Goal: Complete application form

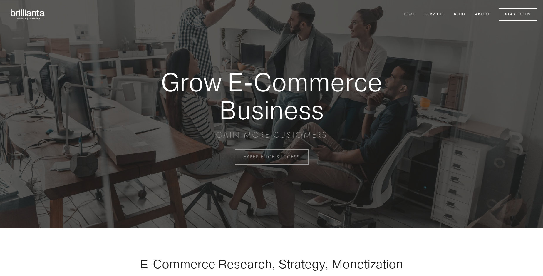
scroll to position [1540, 0]
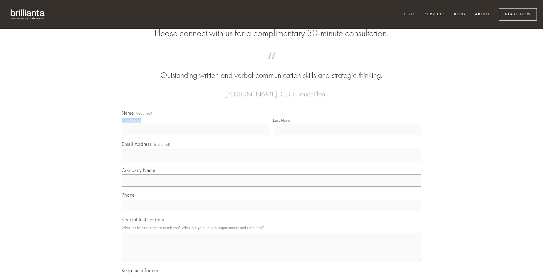
type input "[PERSON_NAME]"
click at [347, 135] on input "Last Name" at bounding box center [347, 129] width 148 height 12
type input "[PERSON_NAME]"
click at [271, 162] on input "Email Address (required)" at bounding box center [272, 156] width 300 height 12
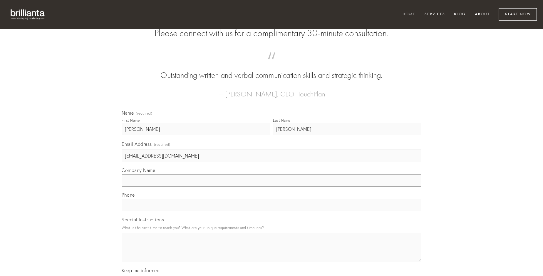
type input "[EMAIL_ADDRESS][DOMAIN_NAME]"
click at [271, 187] on input "Company Name" at bounding box center [272, 180] width 300 height 12
type input "aduro"
click at [271, 211] on input "text" at bounding box center [272, 205] width 300 height 12
click at [271, 253] on textarea "Special Instructions" at bounding box center [272, 247] width 300 height 29
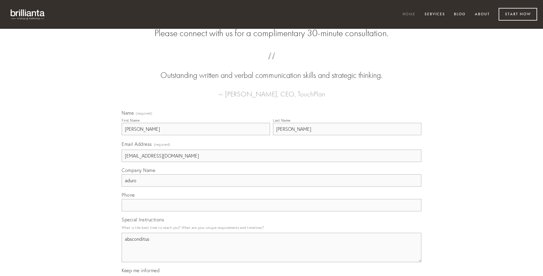
type textarea "absconditus"
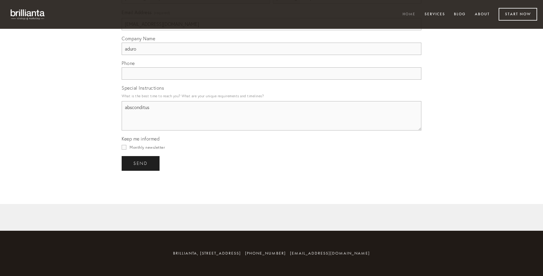
click at [141, 163] on span "send" at bounding box center [140, 163] width 14 height 5
